Goal: Find specific page/section: Find specific page/section

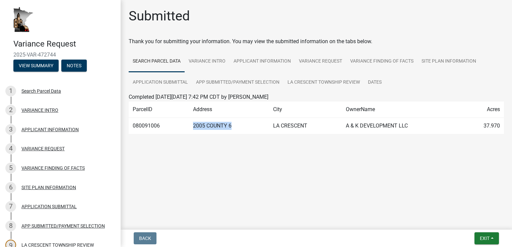
drag, startPoint x: 194, startPoint y: 126, endPoint x: 233, endPoint y: 120, distance: 39.6
click at [233, 120] on td "2005 COUNTY 6" at bounding box center [229, 126] width 80 height 16
copy td "2005 COUNTY 6"
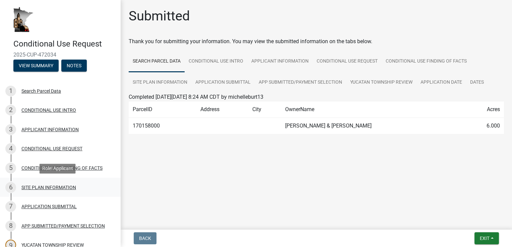
click at [52, 189] on div "SITE PLAN INFORMATION" at bounding box center [48, 187] width 55 height 5
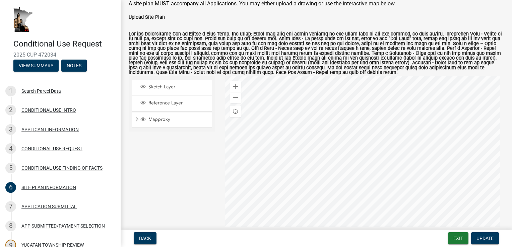
scroll to position [20, 0]
